Goal: Obtain resource: Obtain resource

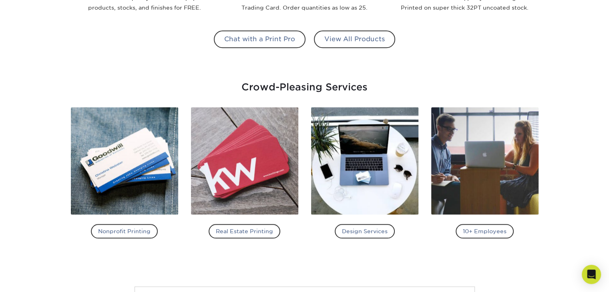
scroll to position [921, 0]
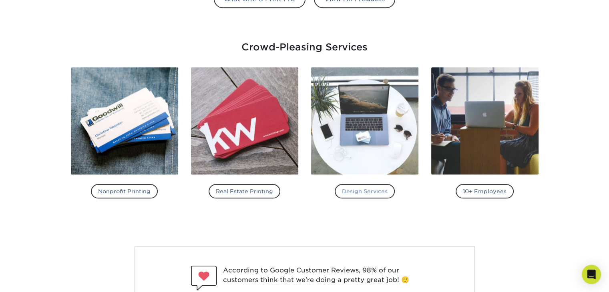
click at [376, 192] on h4 "Design Services" at bounding box center [365, 191] width 60 height 14
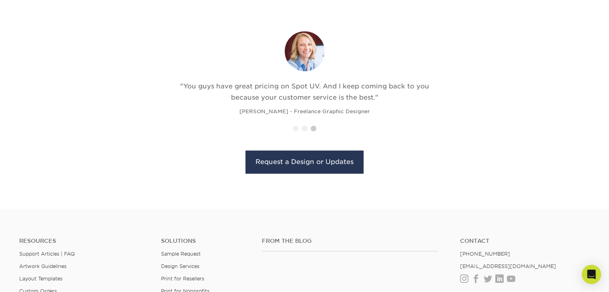
scroll to position [881, 0]
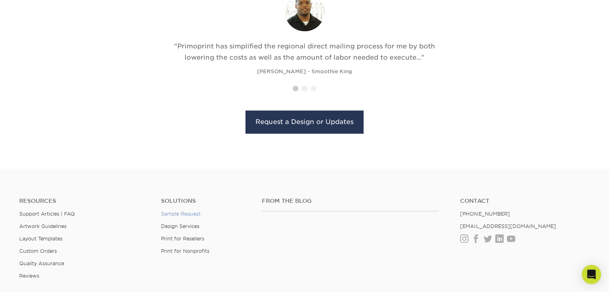
click at [173, 213] on link "Sample Request" at bounding box center [181, 214] width 40 height 6
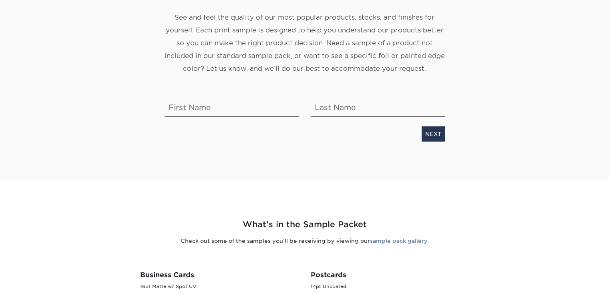
scroll to position [160, 0]
